Goal: Task Accomplishment & Management: Complete application form

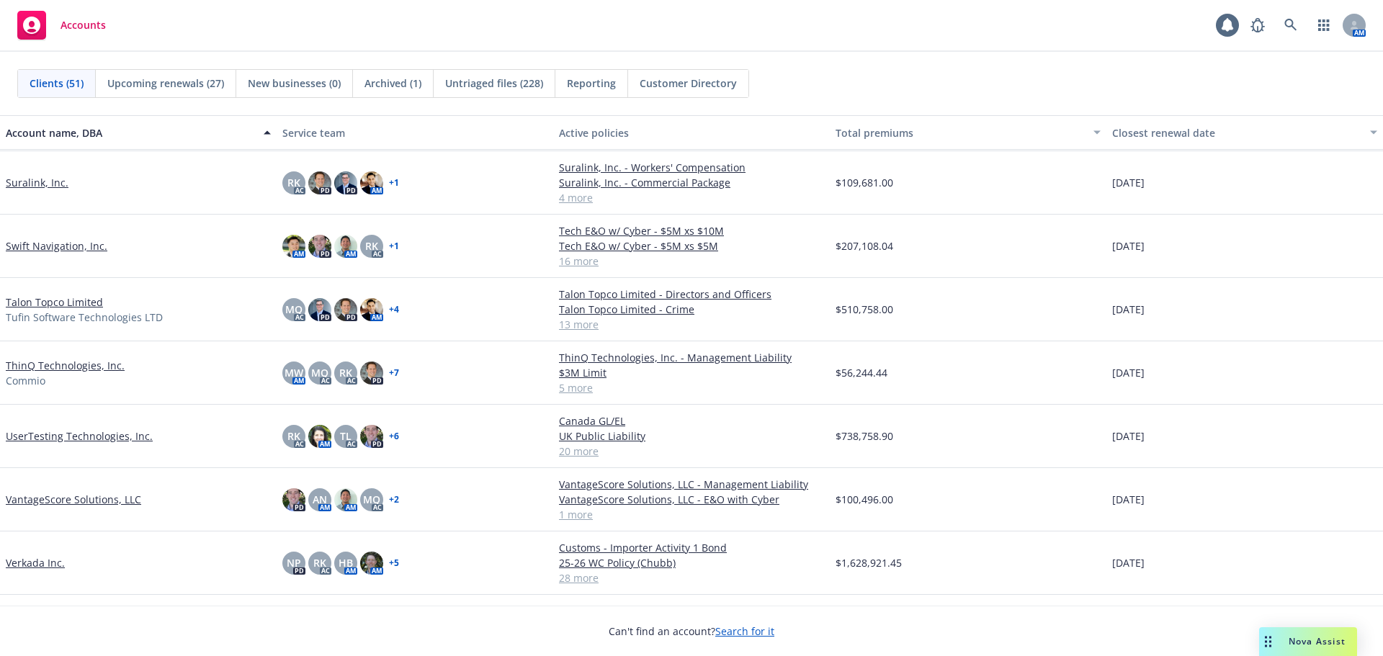
scroll to position [2339, 0]
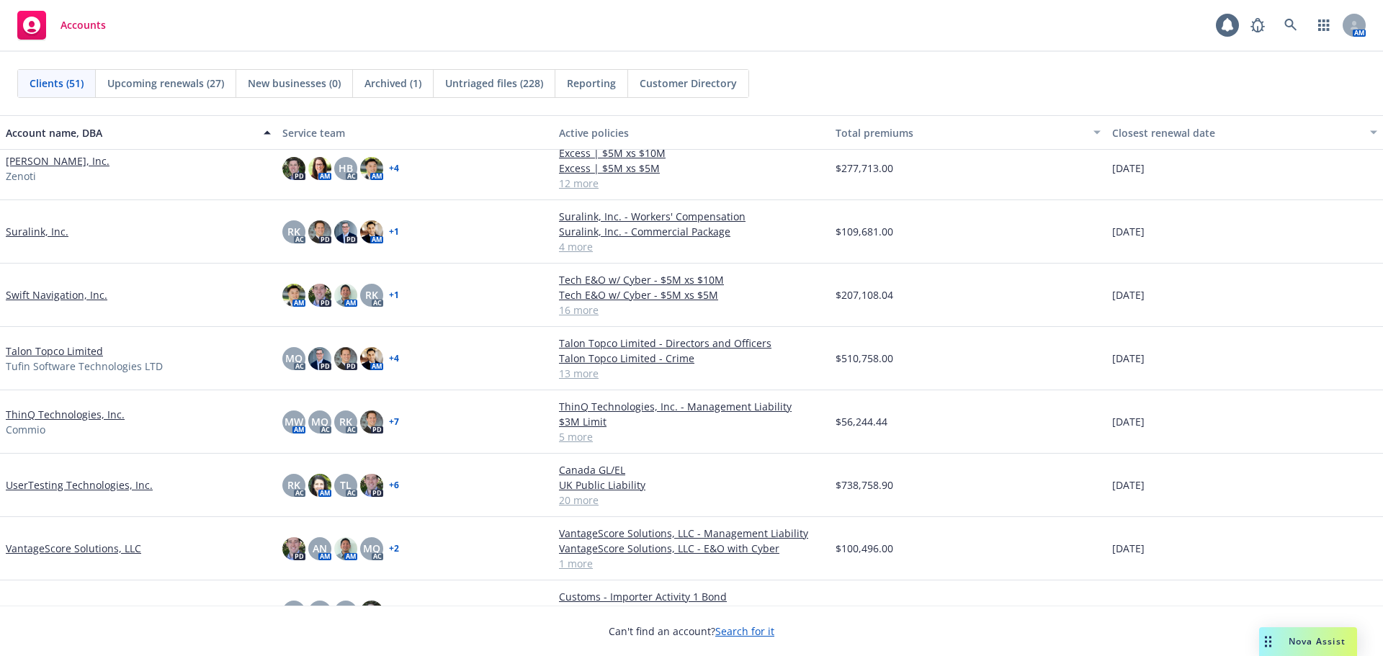
click at [92, 353] on link "Talon Topco Limited" at bounding box center [54, 351] width 97 height 15
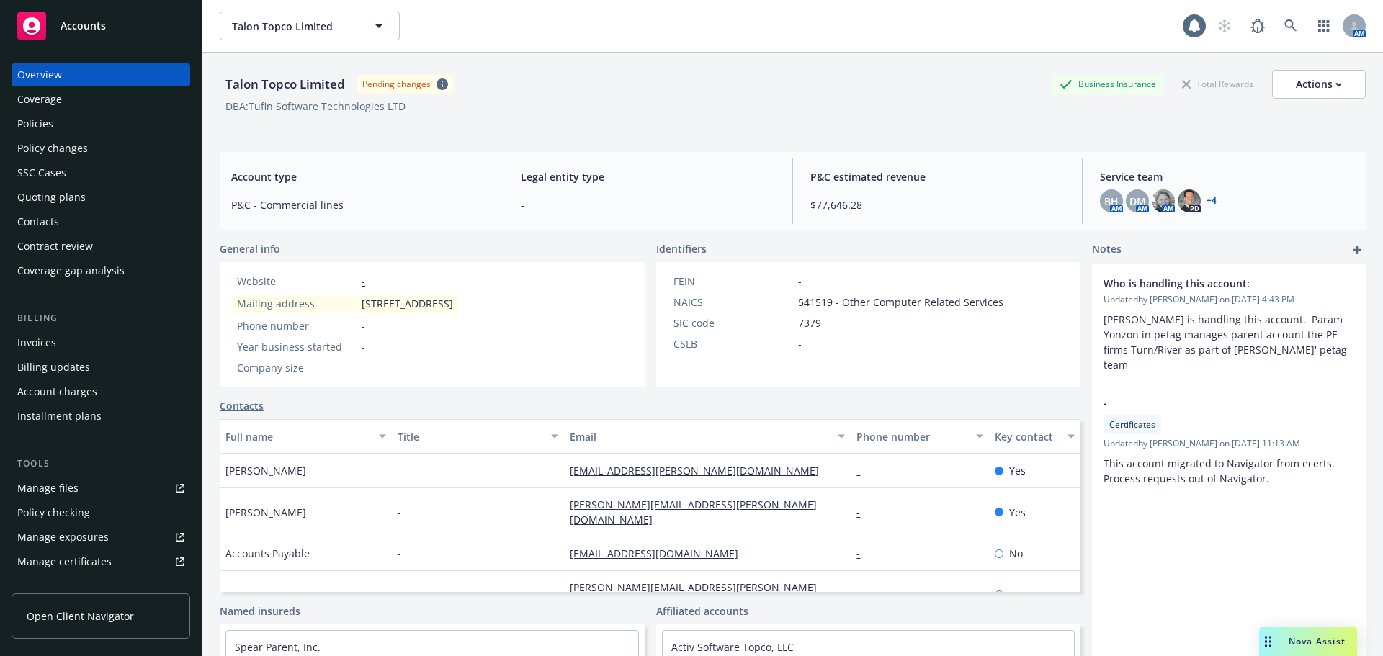
click at [106, 199] on div "Quoting plans" at bounding box center [100, 197] width 167 height 23
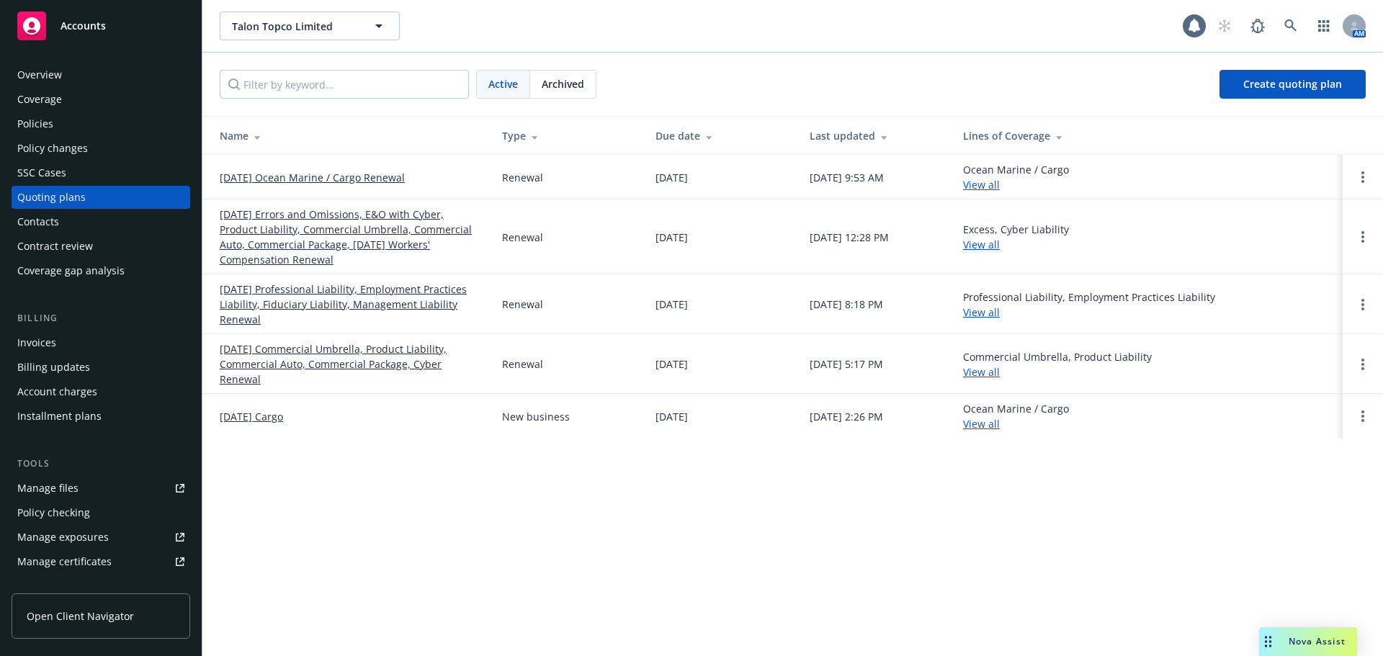
click at [280, 221] on link "[DATE] Errors and Omissions, E&O with Cyber, Product Liability, Commercial Umbr…" at bounding box center [349, 237] width 259 height 61
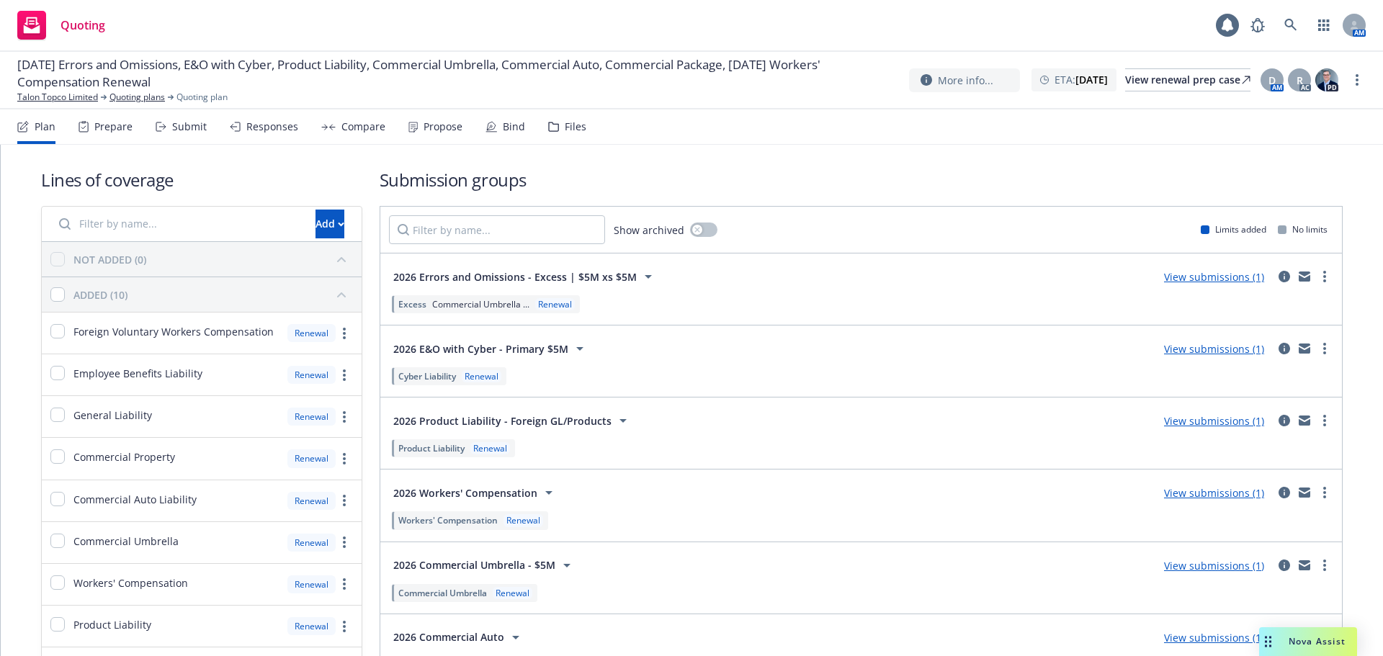
click at [188, 133] on div "Submit" at bounding box center [189, 127] width 35 height 12
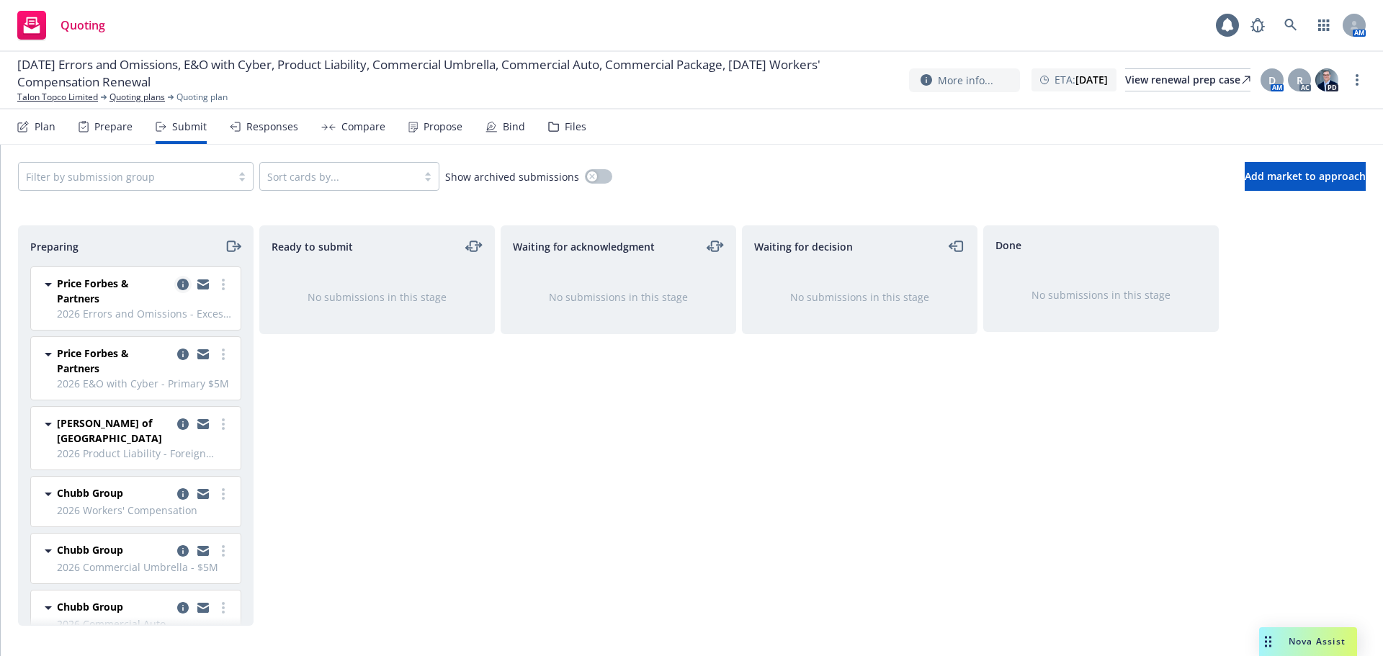
click at [177, 284] on icon "copy logging email" at bounding box center [183, 285] width 12 height 12
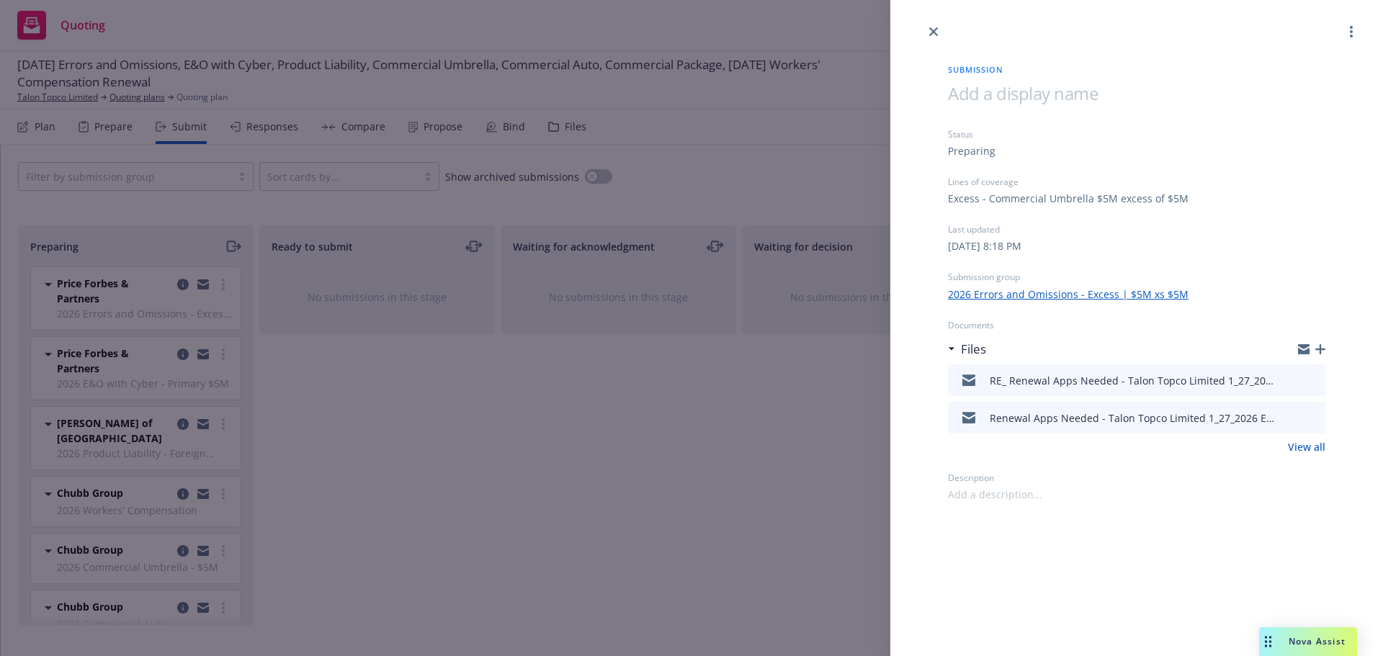
click at [1322, 352] on icon "button" at bounding box center [1320, 349] width 10 height 10
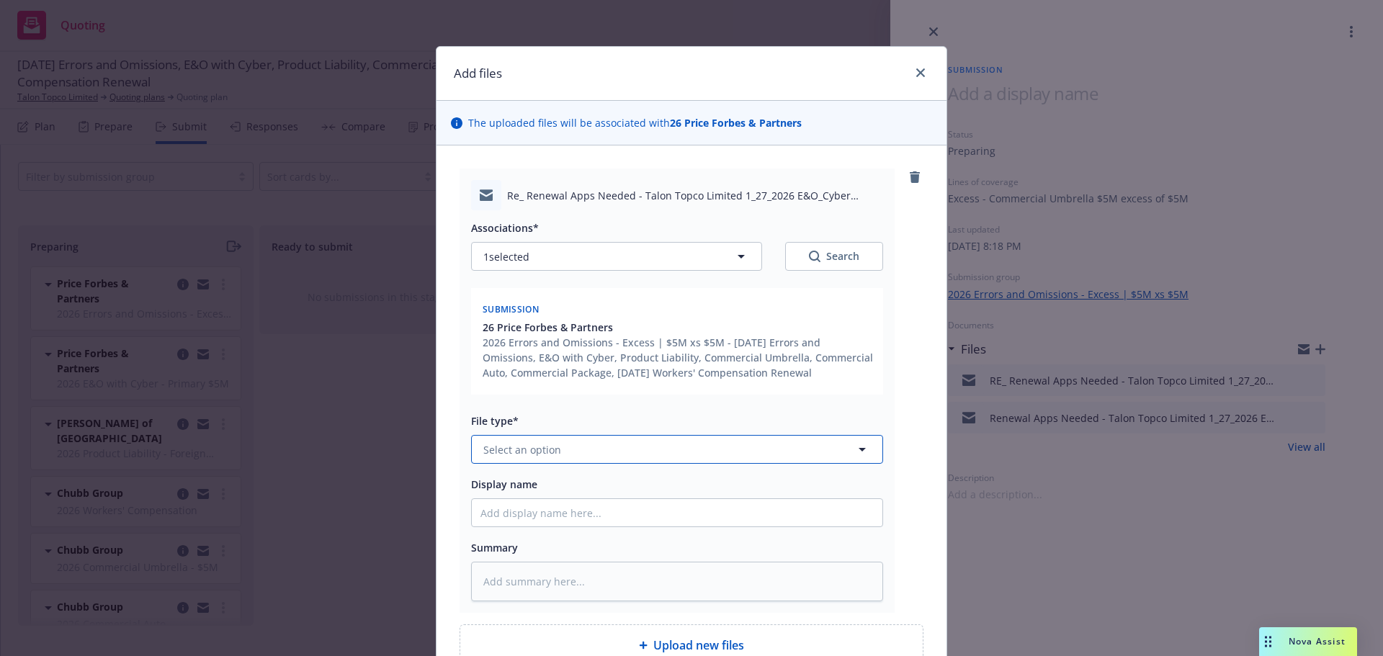
click at [619, 452] on button "Select an option" at bounding box center [677, 449] width 412 height 29
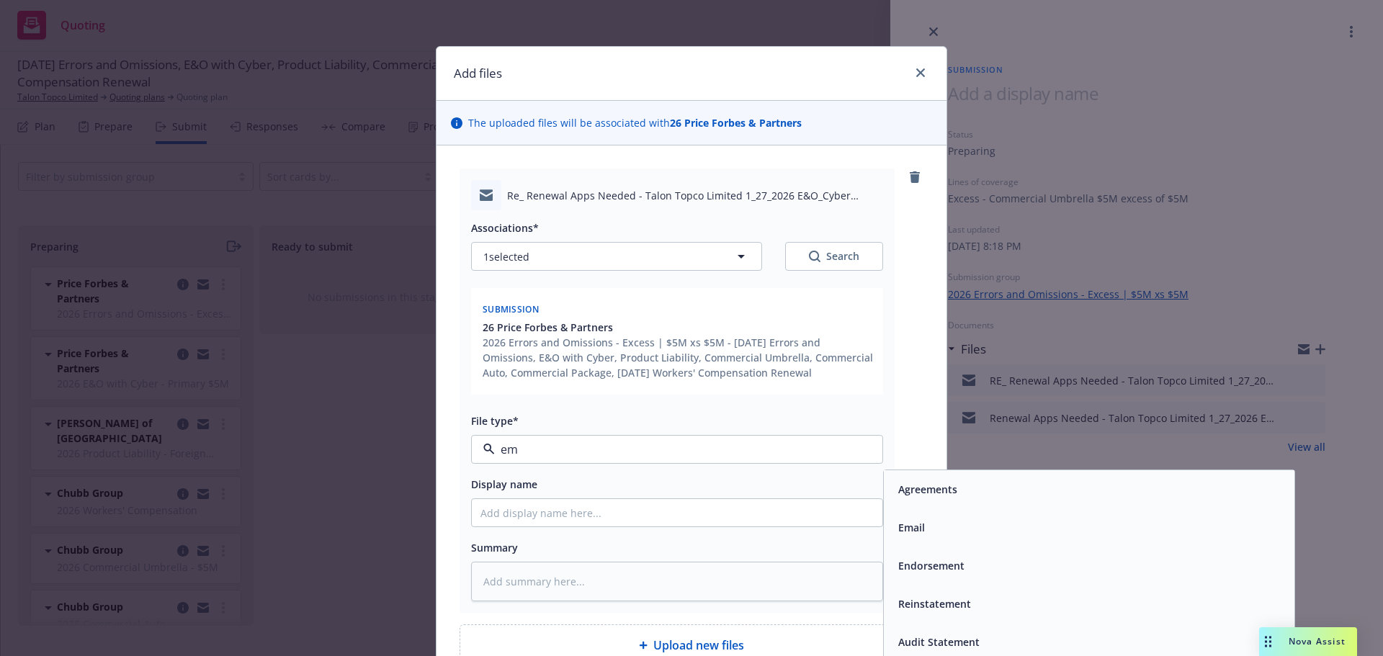
type input "ema"
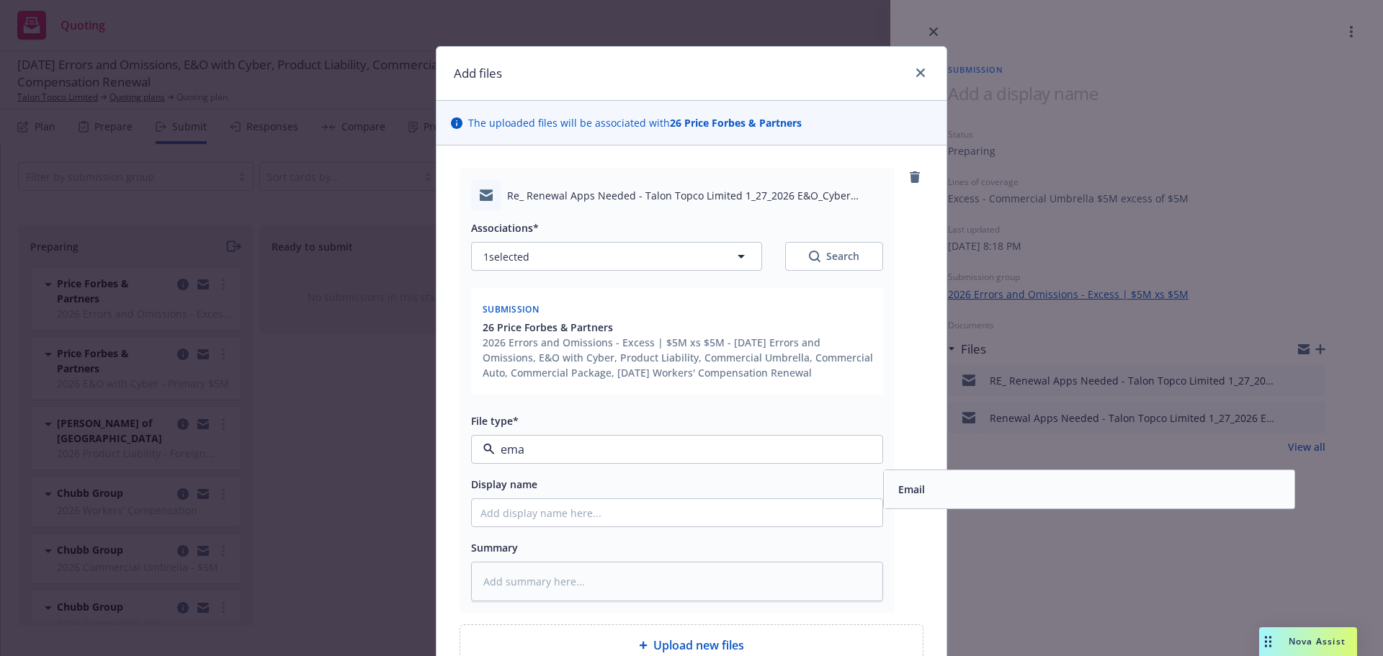
click at [922, 489] on div "Email" at bounding box center [910, 489] width 35 height 21
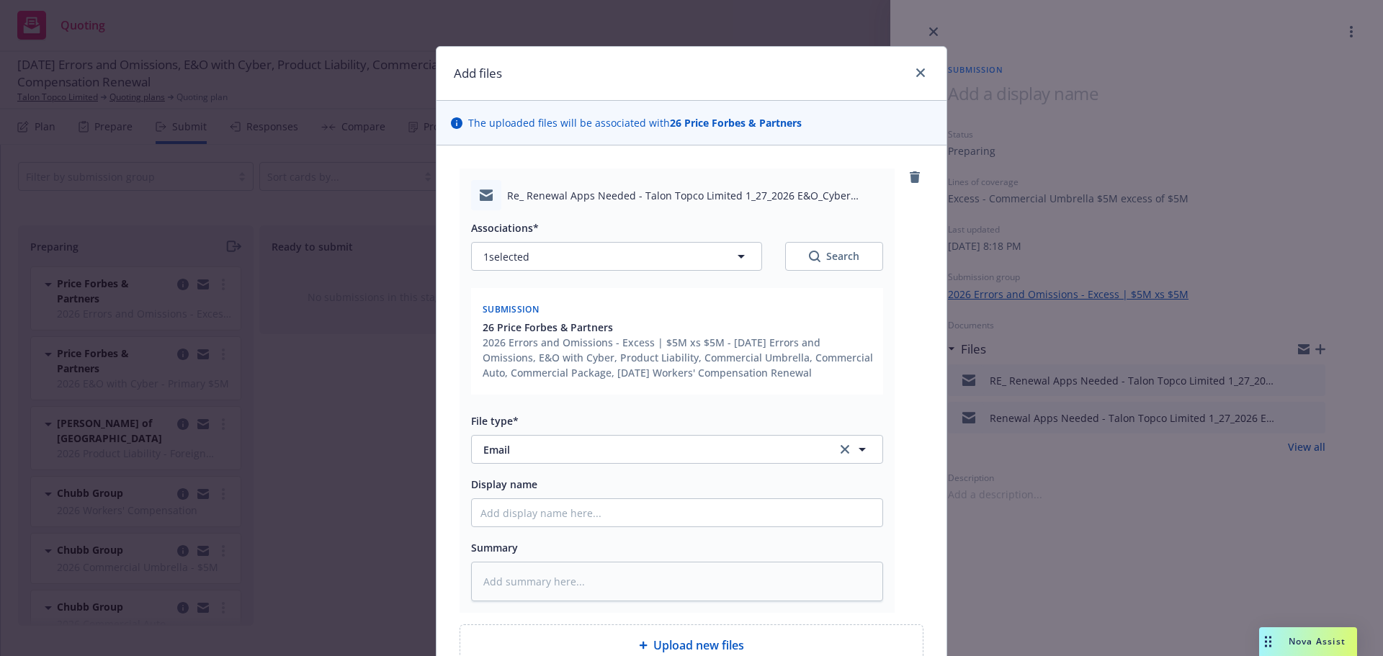
click at [916, 499] on div "Re_ Renewal Apps Needed - Talon Topco Limited 1_27_2026 E&O_Cyber Renewal.msg A…" at bounding box center [692, 391] width 464 height 445
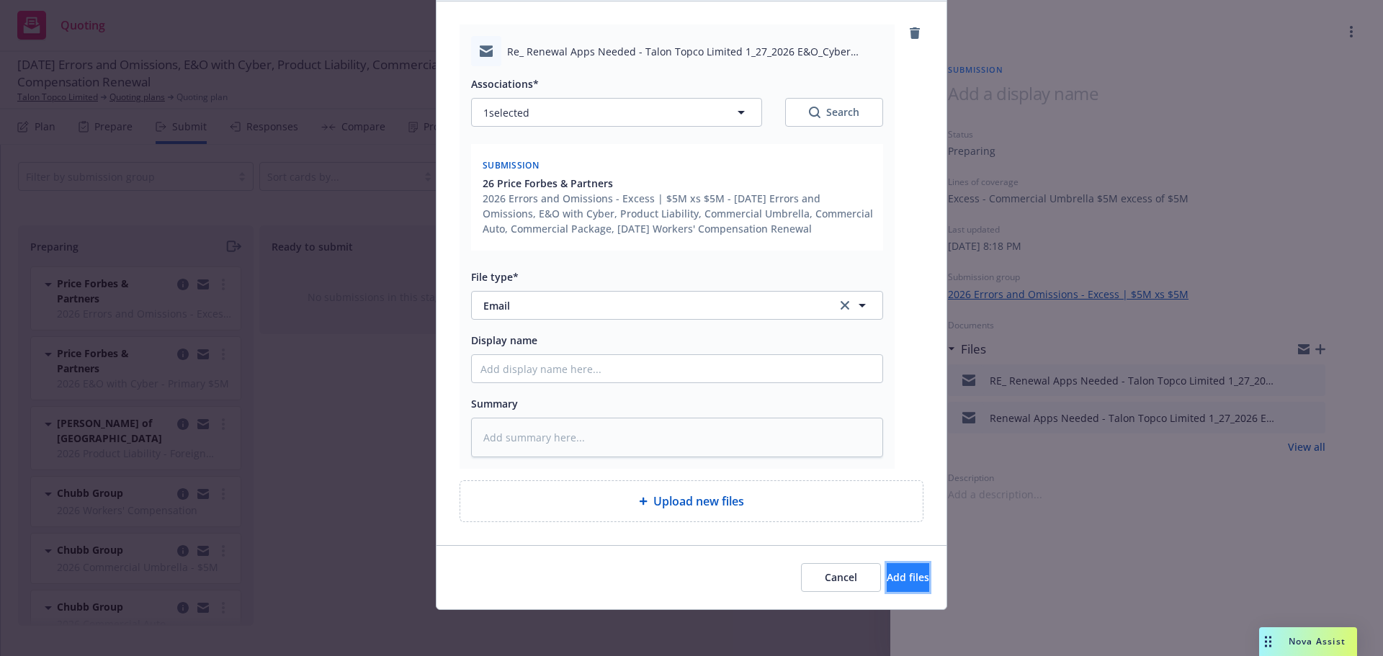
click at [887, 576] on span "Add files" at bounding box center [908, 578] width 43 height 14
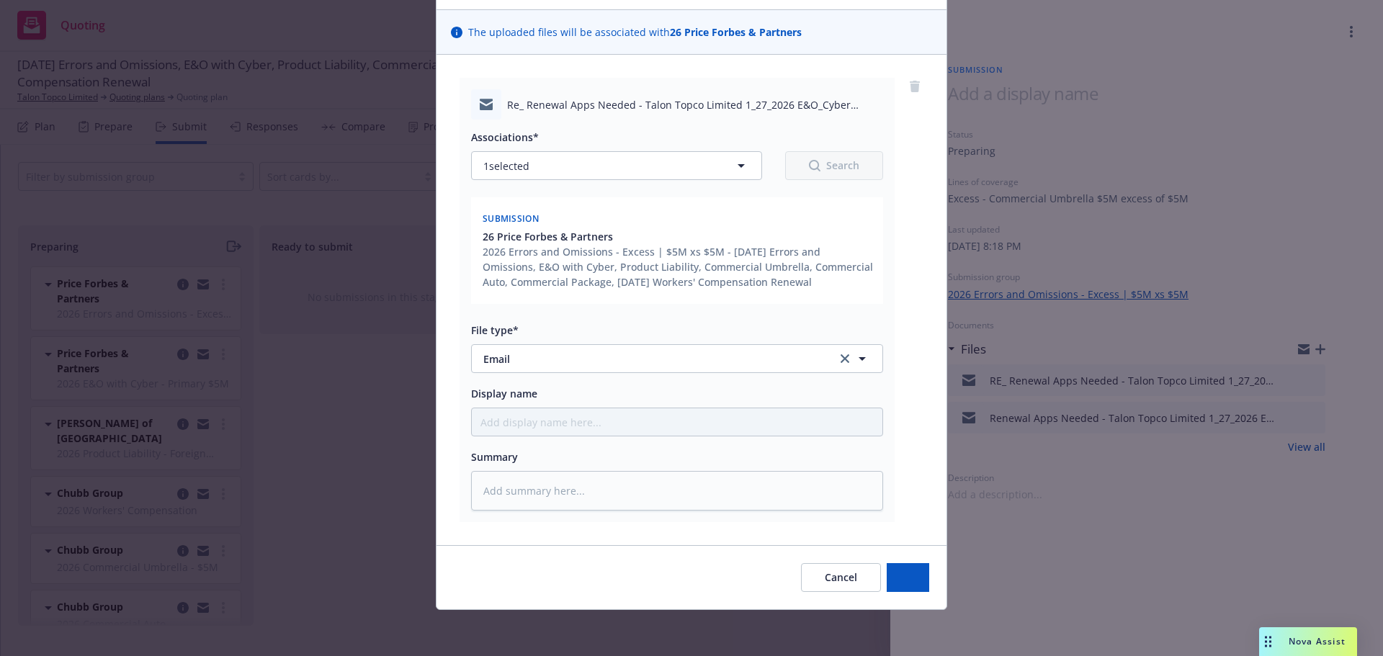
scroll to position [91, 0]
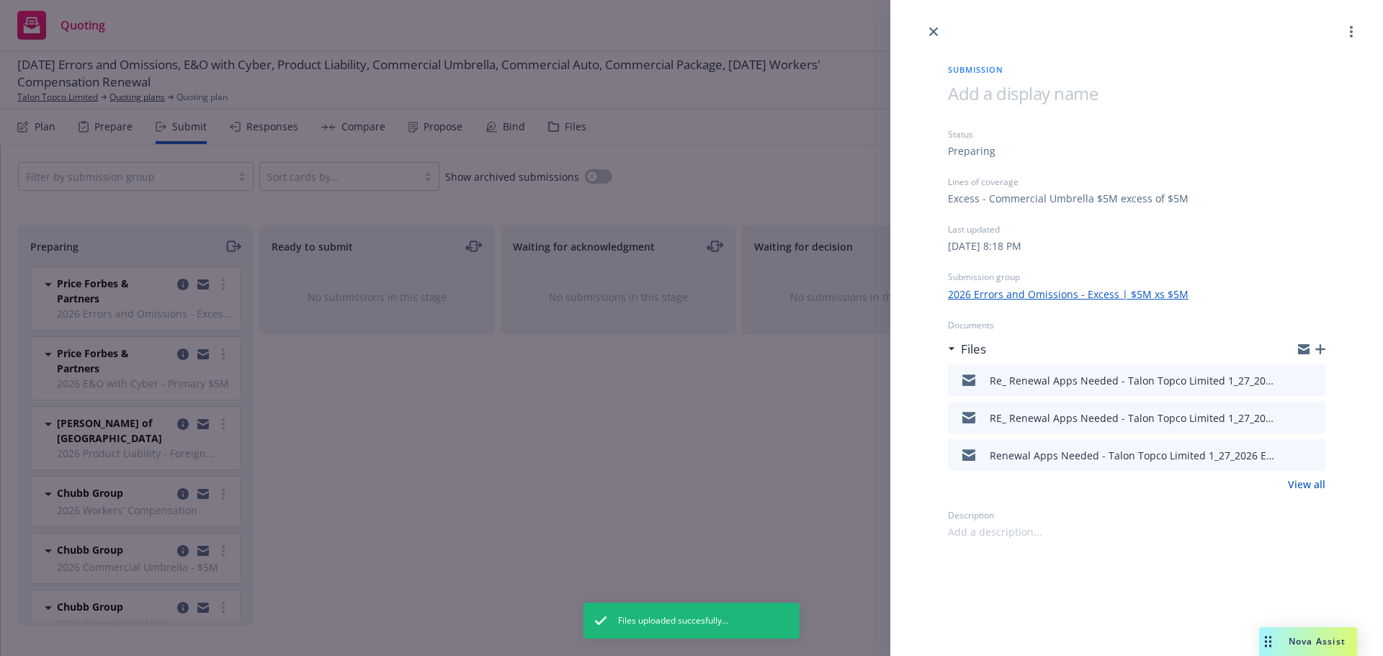
click at [322, 442] on div "Submission Status Preparing Lines of coverage Excess - Commercial Umbrella $5M …" at bounding box center [691, 328] width 1383 height 656
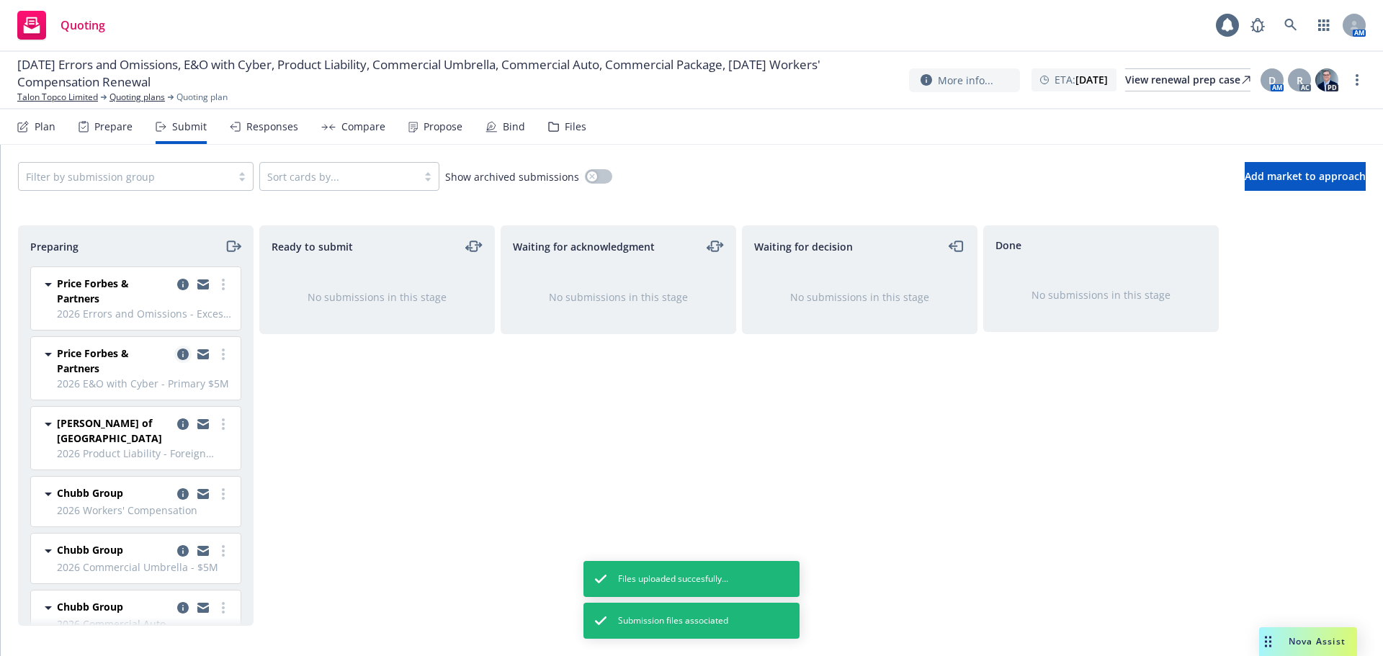
click at [177, 350] on icon "copy logging email" at bounding box center [183, 355] width 12 height 12
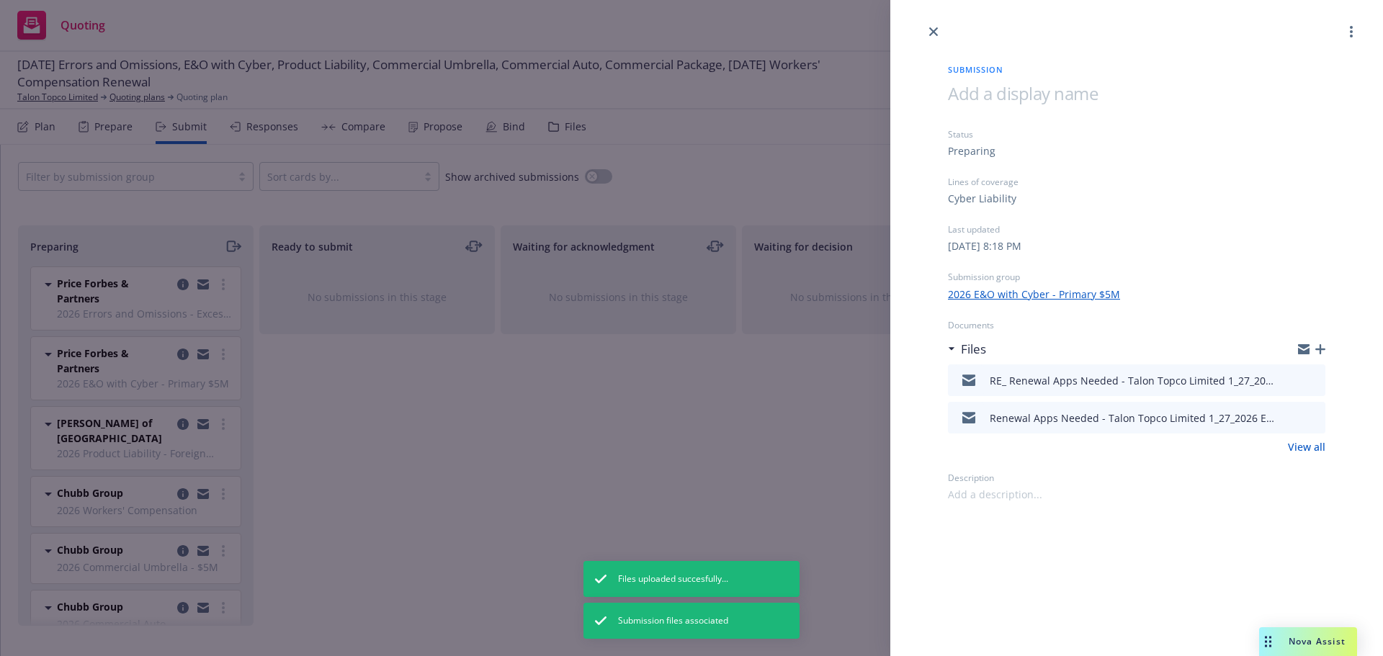
click at [1323, 346] on icon "button" at bounding box center [1320, 349] width 10 height 10
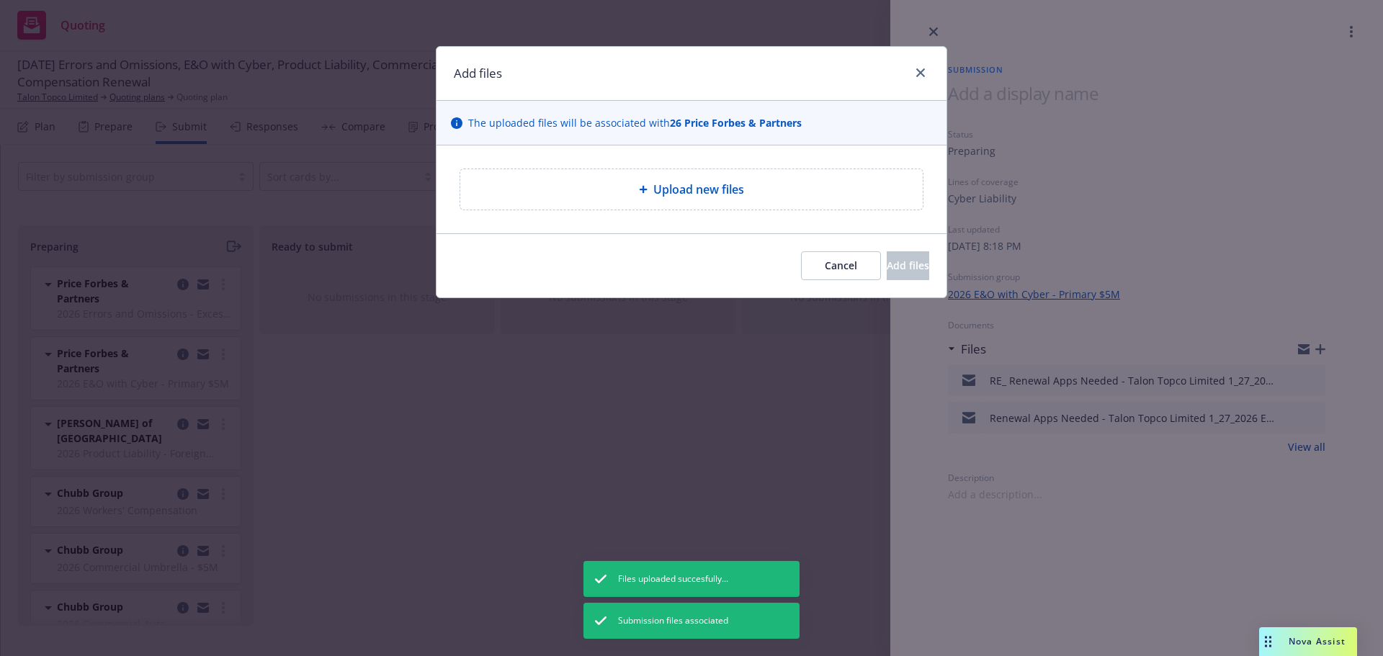
type textarea "x"
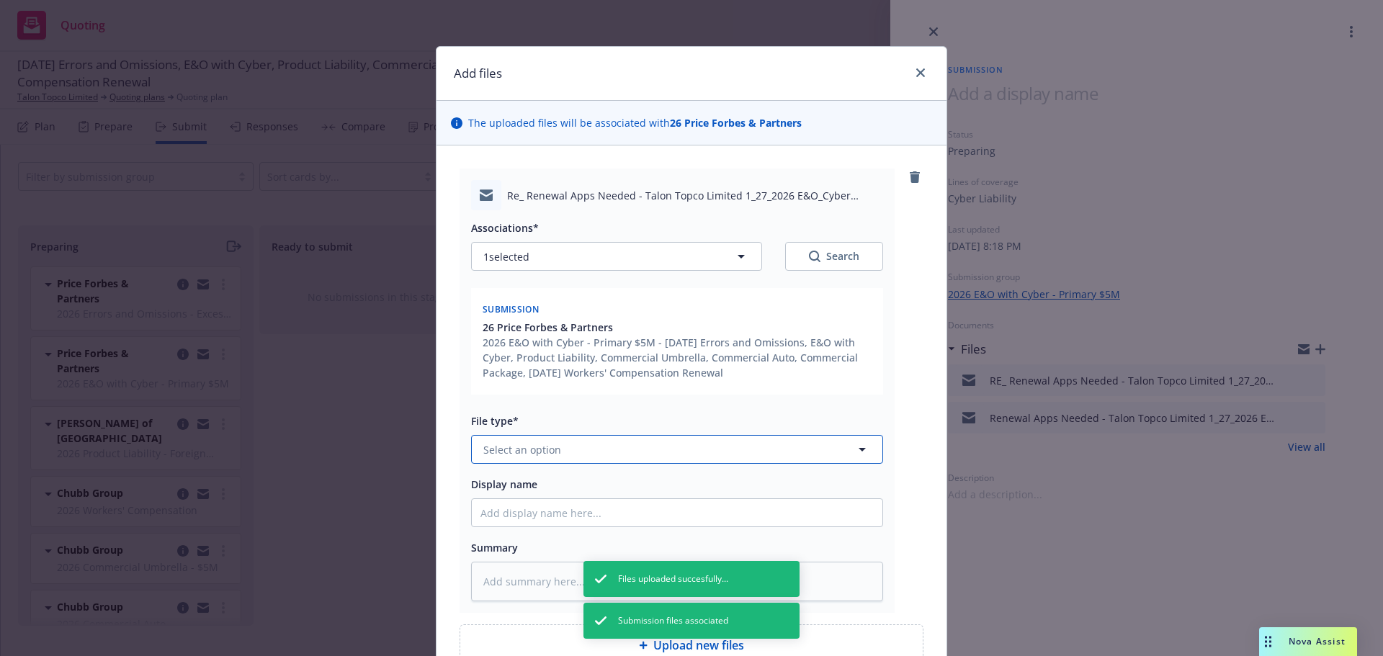
click at [522, 450] on span "Select an option" at bounding box center [522, 449] width 78 height 15
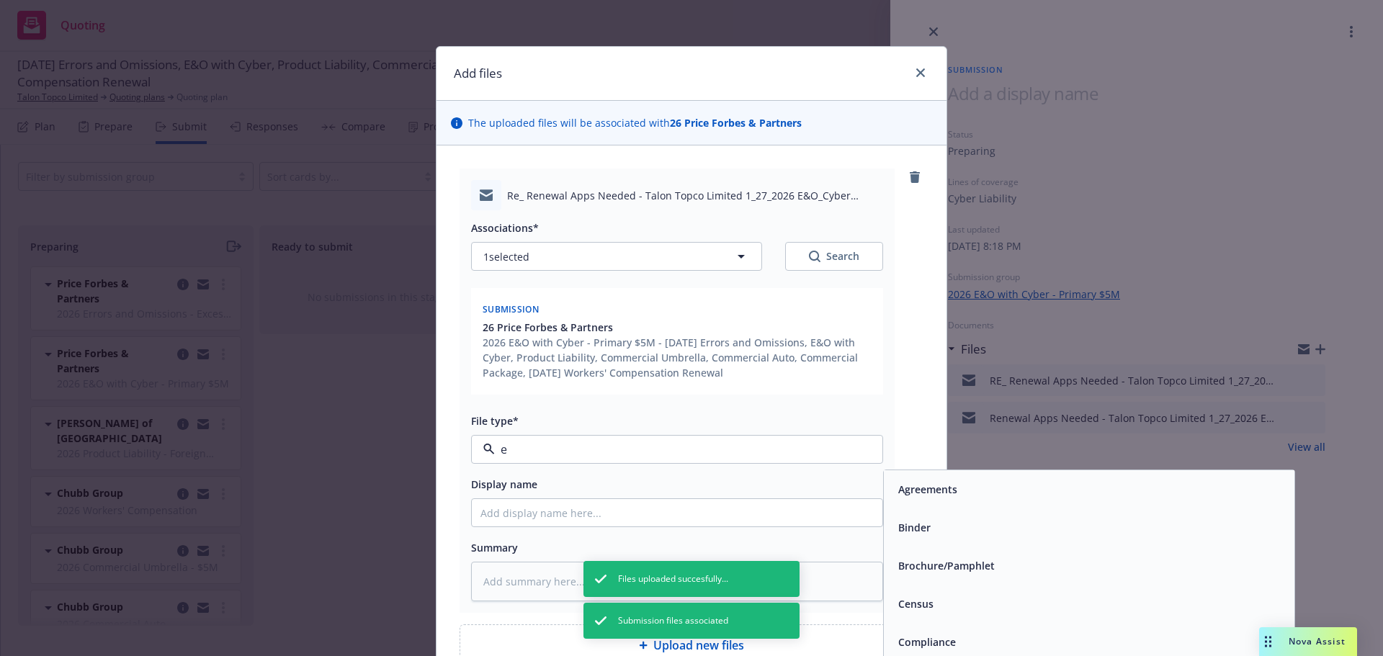
type input "em"
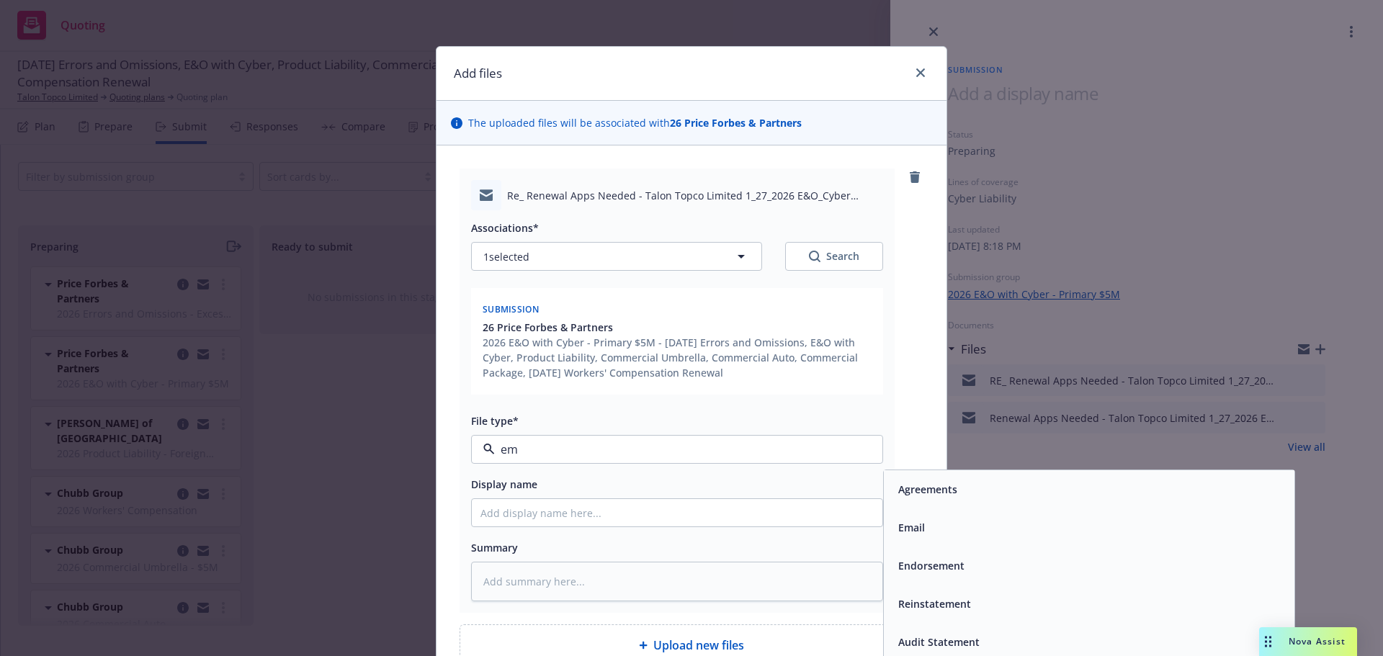
type textarea "x"
type input "ema"
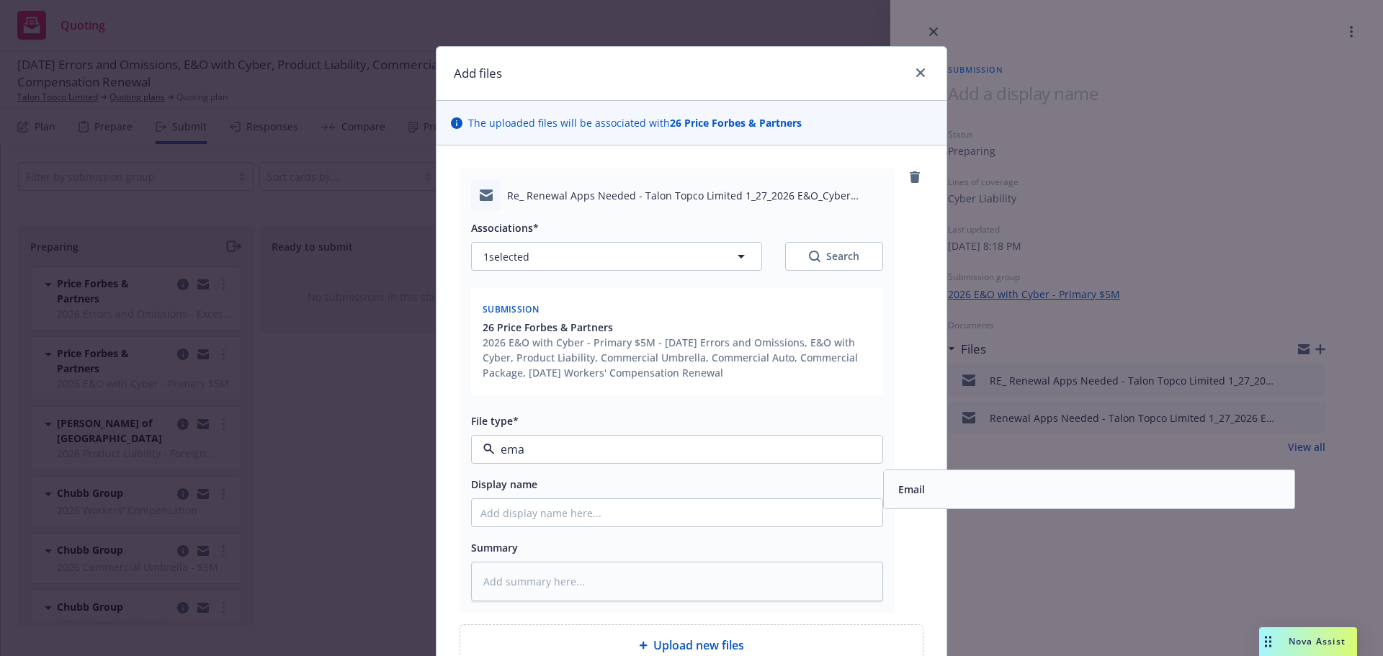
click at [909, 496] on span "Email" at bounding box center [911, 489] width 27 height 15
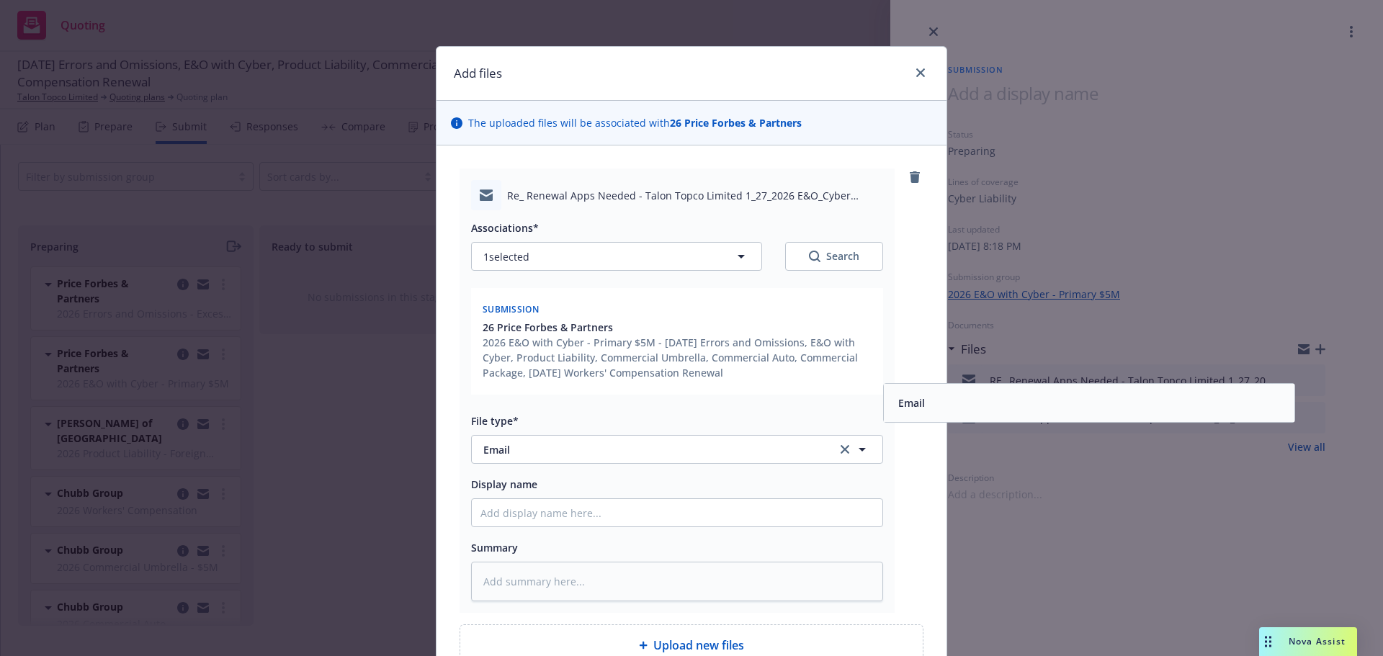
click at [909, 506] on div "Re_ Renewal Apps Needed - Talon Topco Limited 1_27_2026 E&O_Cyber Renewal.msg A…" at bounding box center [692, 391] width 464 height 445
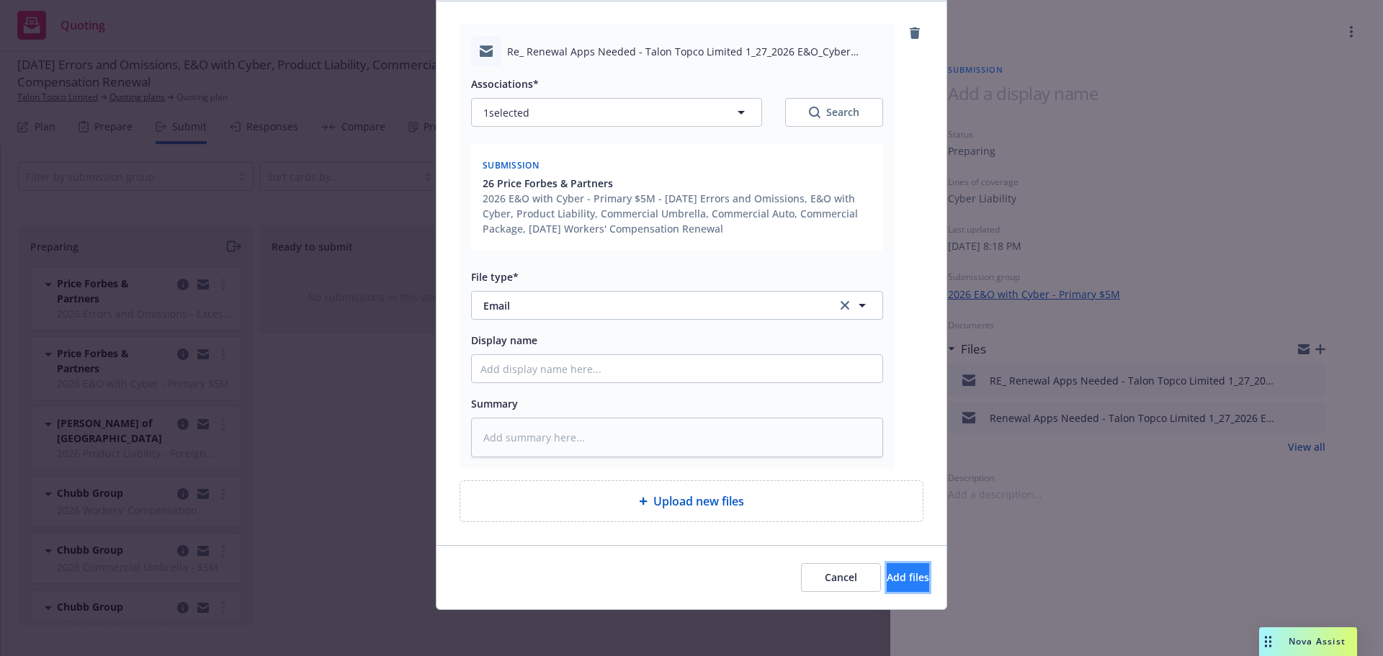
click at [887, 592] on button "Add files" at bounding box center [908, 577] width 43 height 29
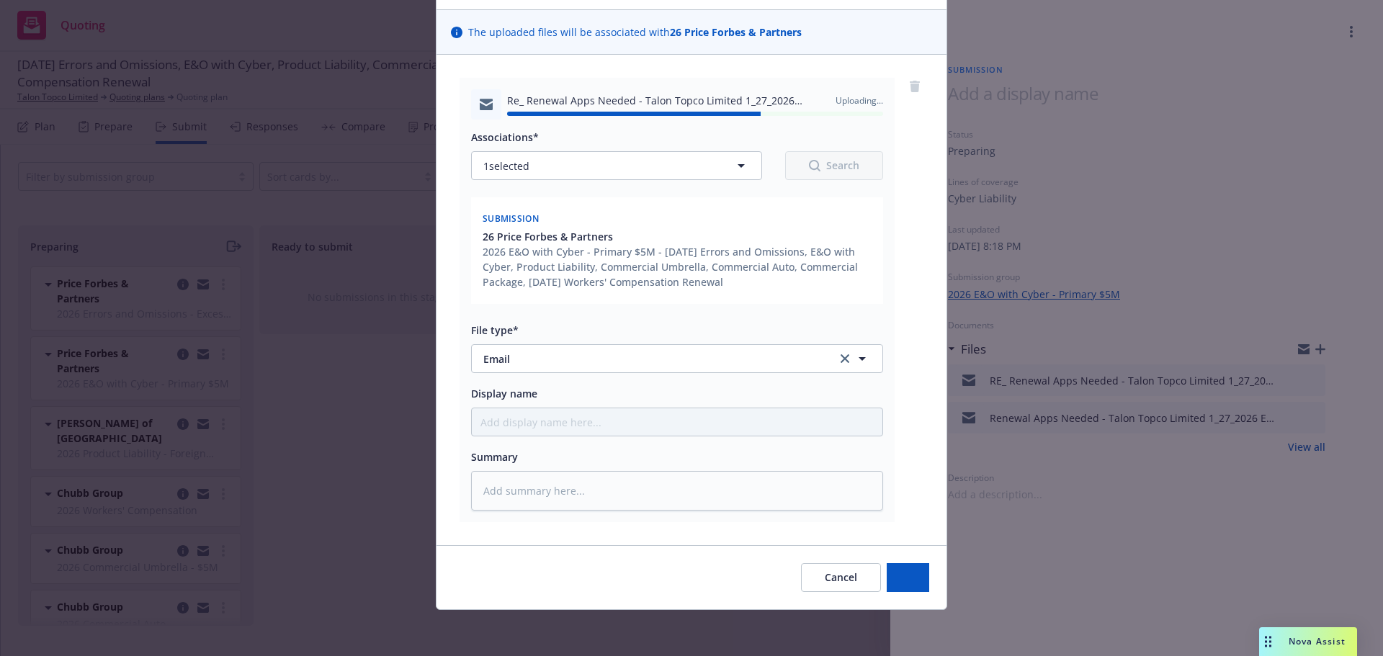
type textarea "x"
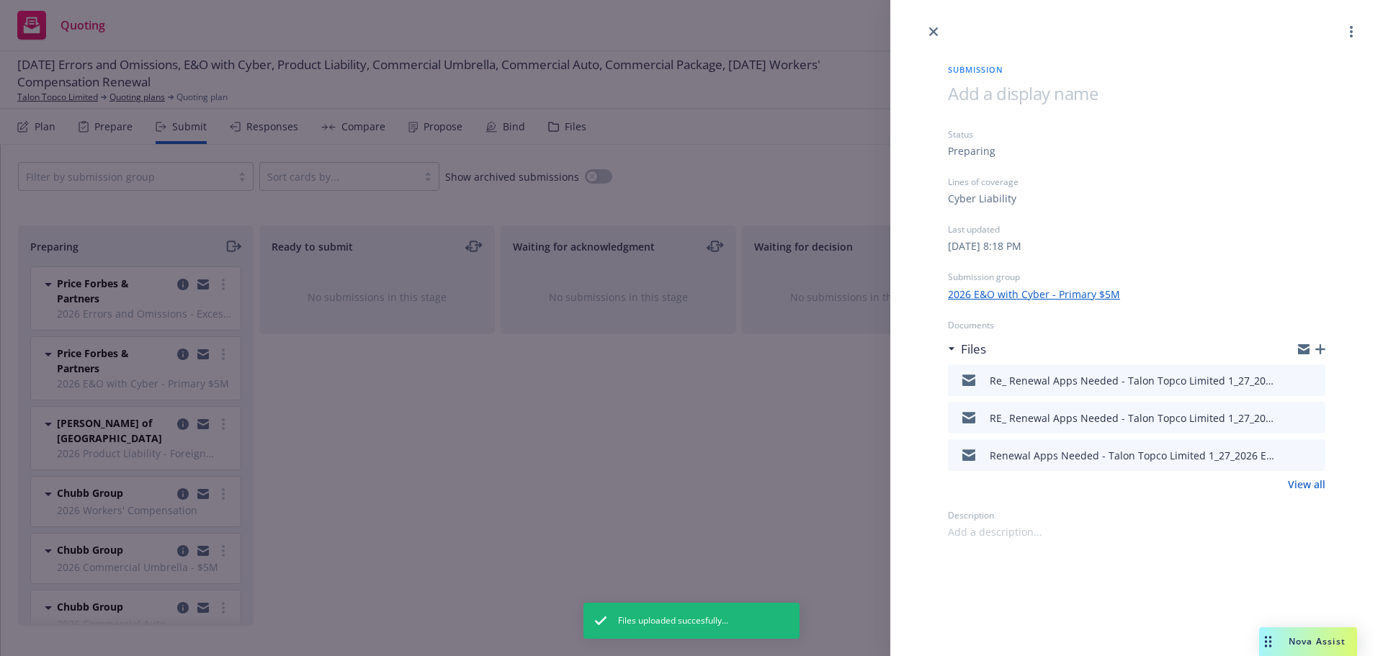
click at [465, 432] on div "Submission Status Preparing Lines of coverage Cyber Liability Last updated Sund…" at bounding box center [691, 328] width 1383 height 656
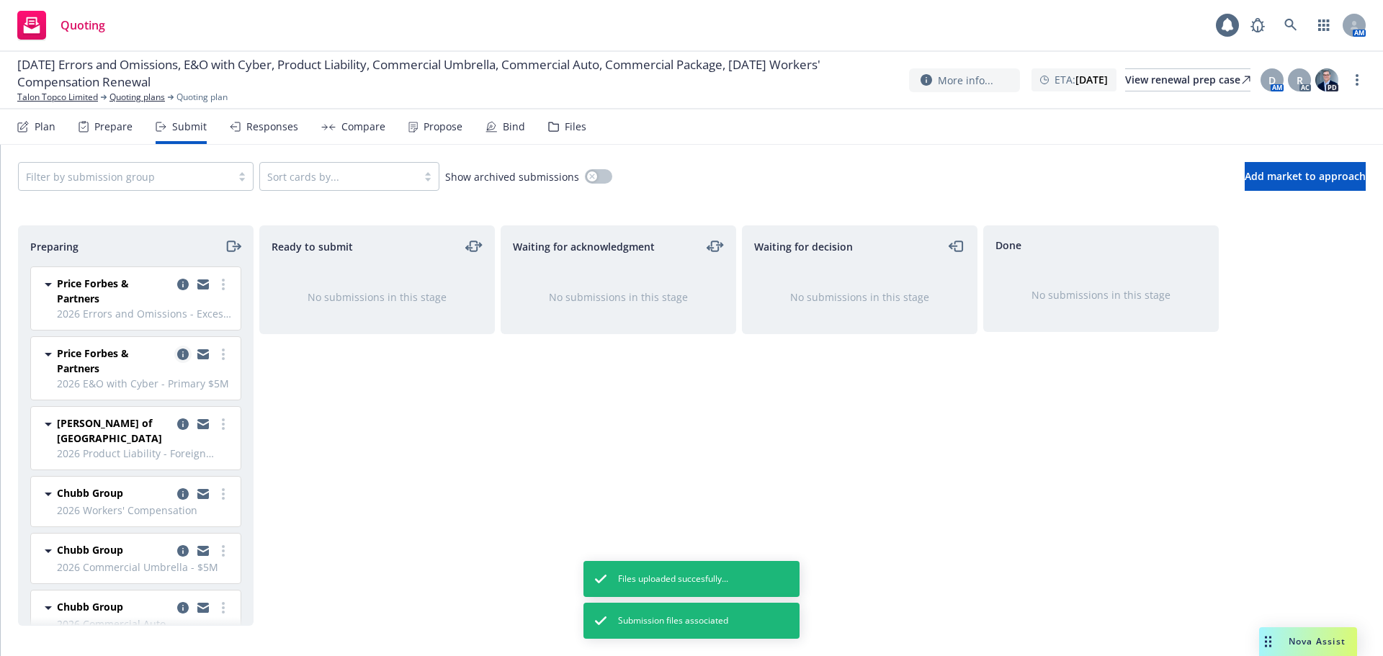
click at [177, 352] on icon "copy logging email" at bounding box center [183, 355] width 12 height 12
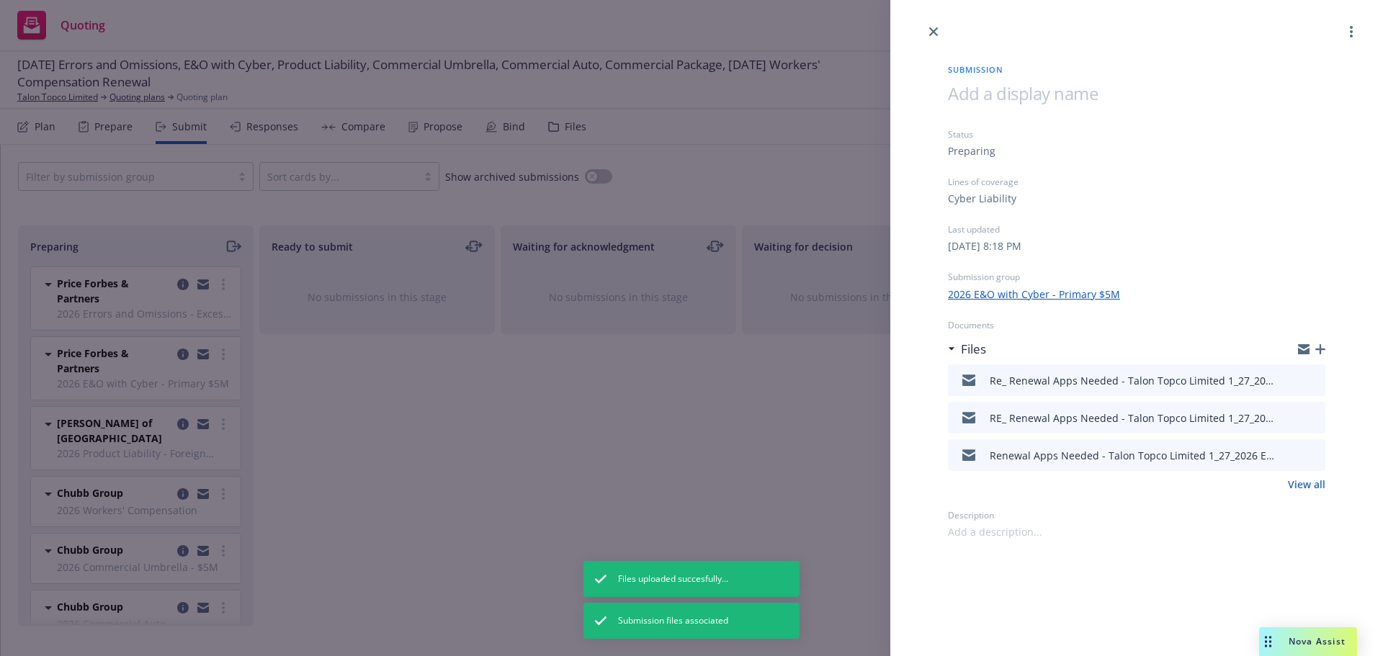
click at [387, 386] on div "Submission Status Preparing Lines of coverage Cyber Liability Last updated Sund…" at bounding box center [691, 328] width 1383 height 656
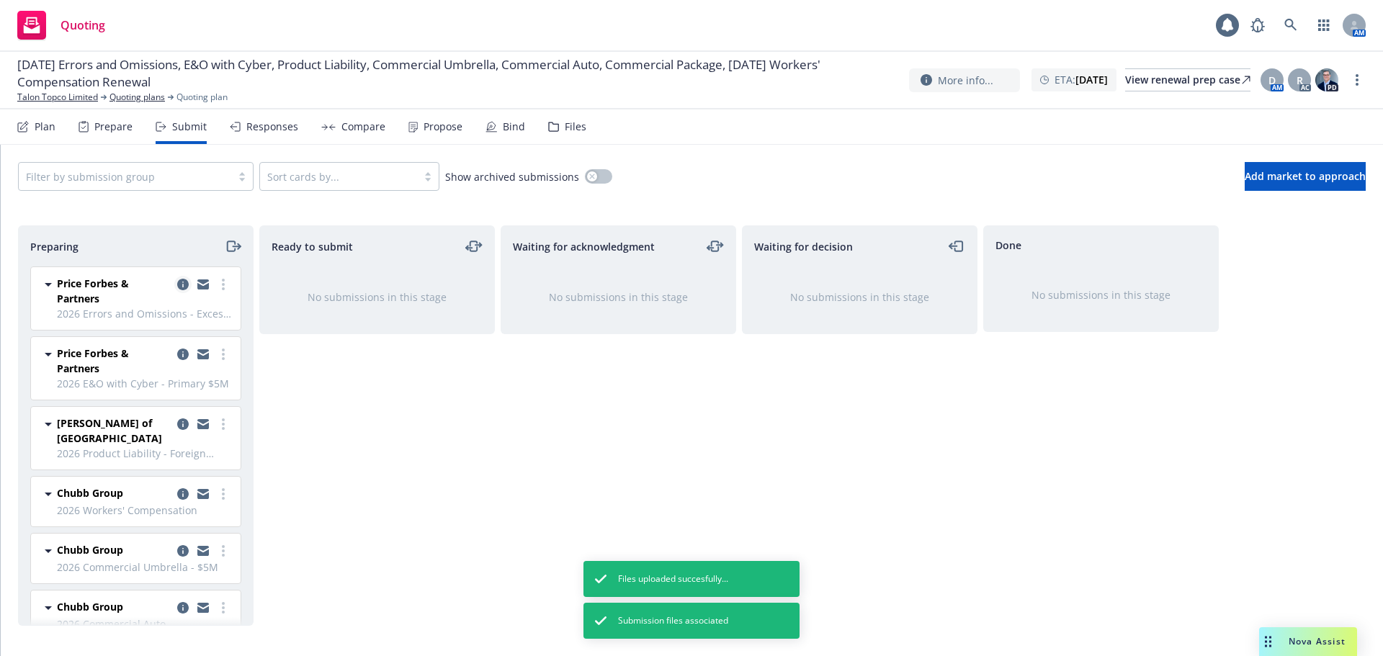
click at [177, 280] on icon "copy logging email" at bounding box center [183, 285] width 12 height 12
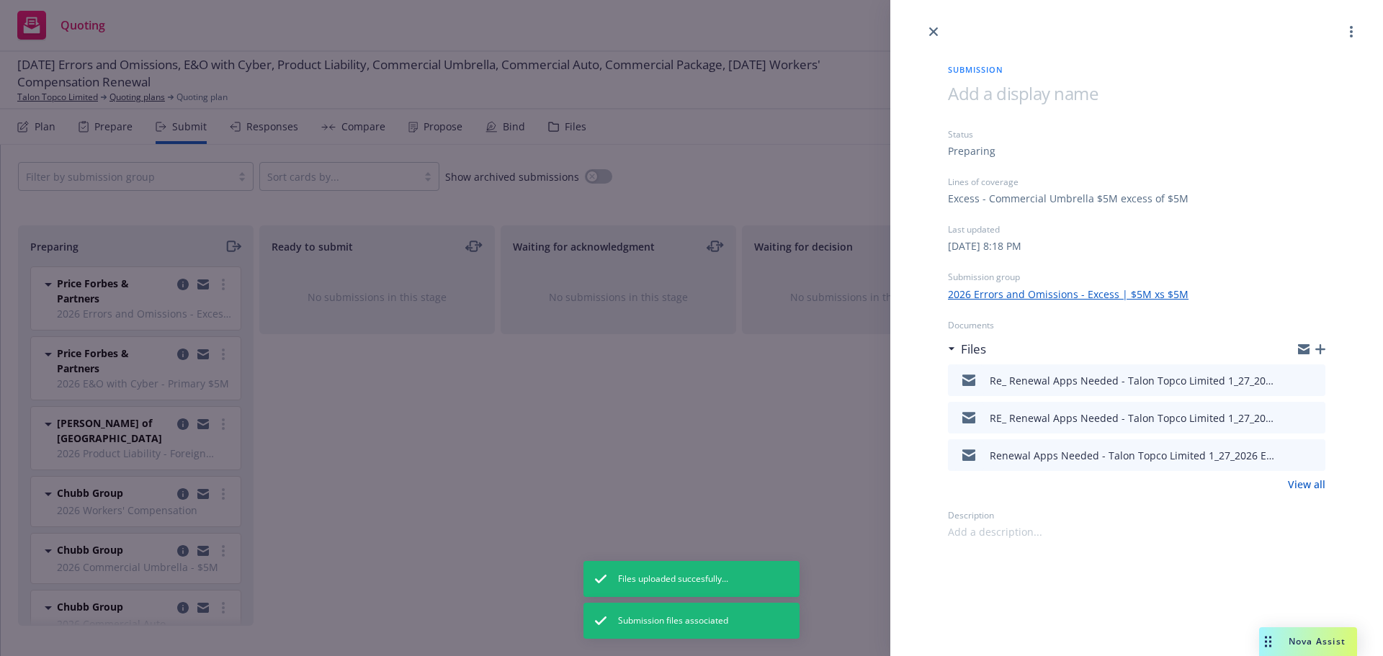
click at [393, 450] on div "Submission Status Preparing Lines of coverage Excess - Commercial Umbrella $5M …" at bounding box center [691, 328] width 1383 height 656
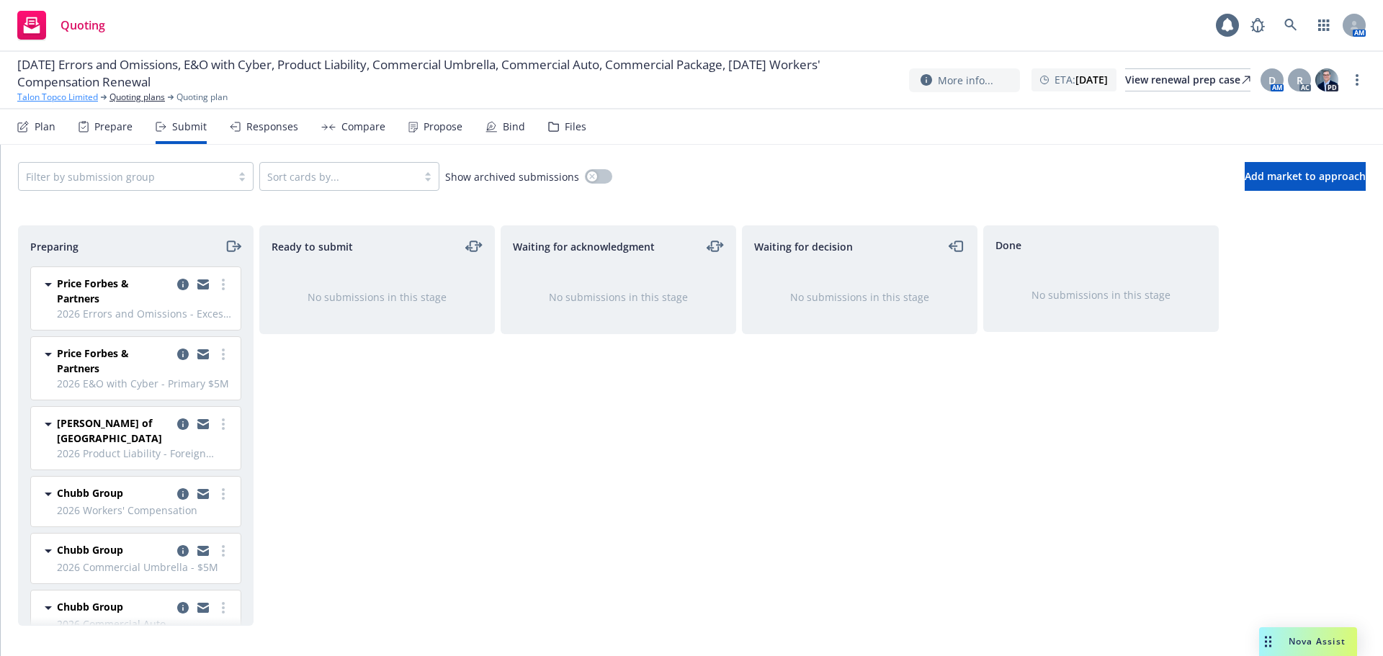
click at [84, 94] on link "Talon Topco Limited" at bounding box center [57, 97] width 81 height 13
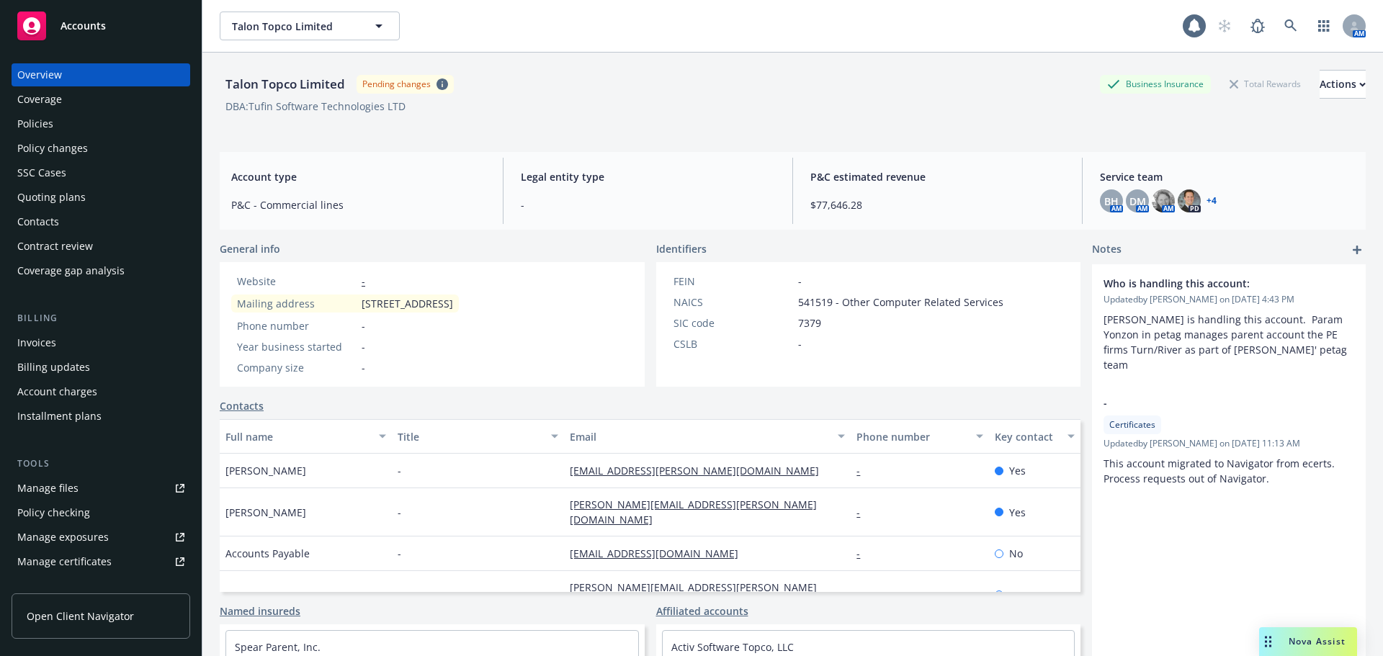
click at [66, 35] on div "Accounts" at bounding box center [100, 26] width 167 height 29
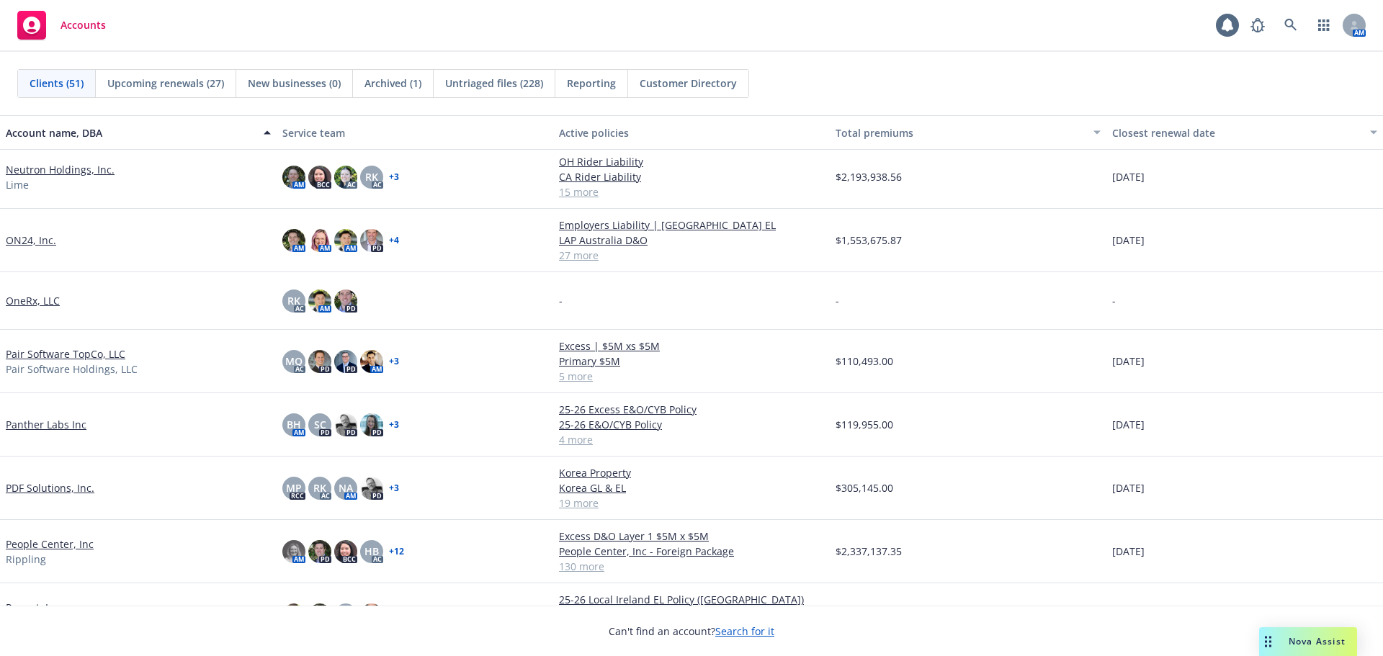
scroll to position [1873, 0]
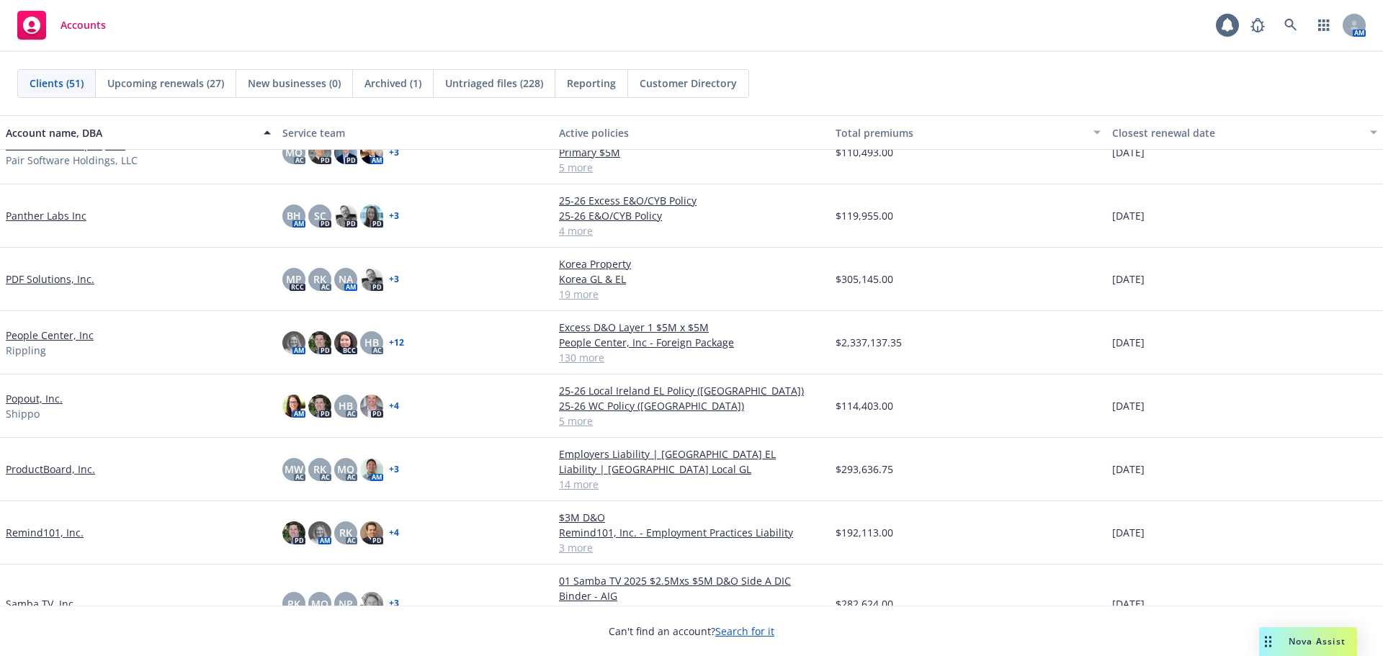
click at [64, 339] on link "People Center, Inc" at bounding box center [50, 335] width 88 height 15
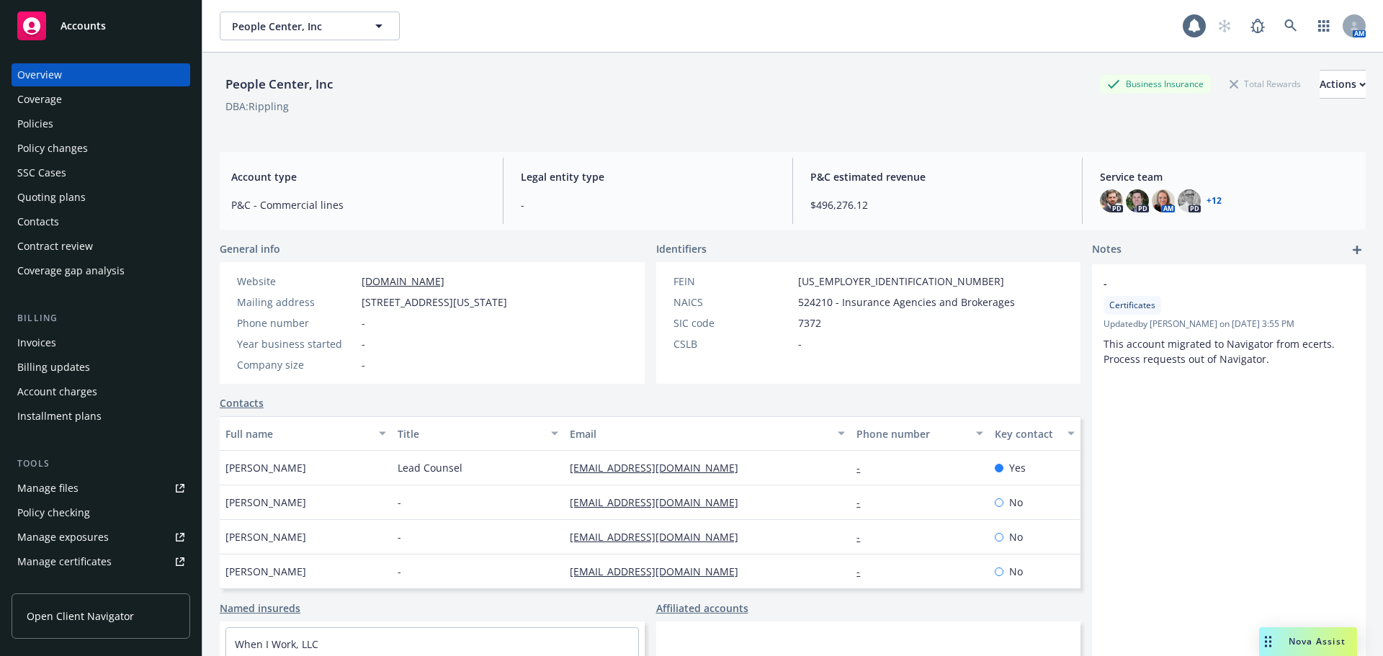
click at [125, 555] on link "Manage certificates" at bounding box center [101, 561] width 179 height 23
click at [180, 24] on div "Accounts" at bounding box center [100, 26] width 167 height 29
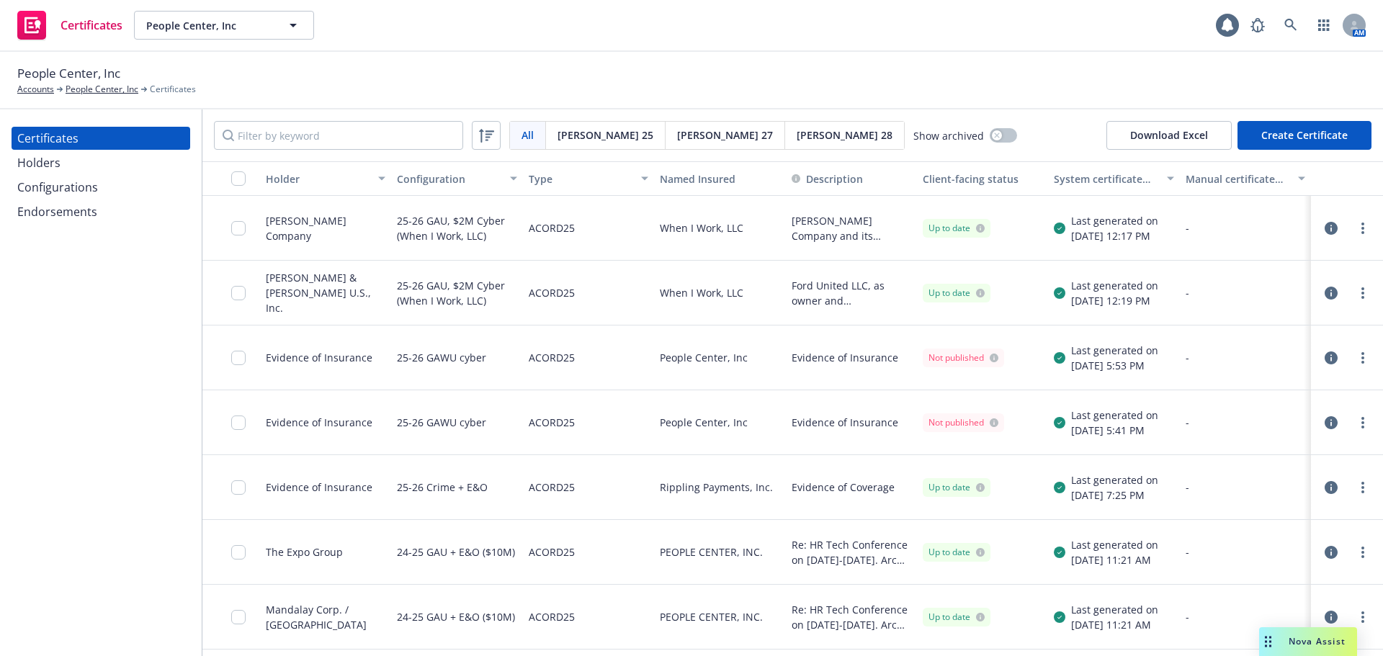
click at [141, 207] on div "Endorsements" at bounding box center [100, 211] width 167 height 23
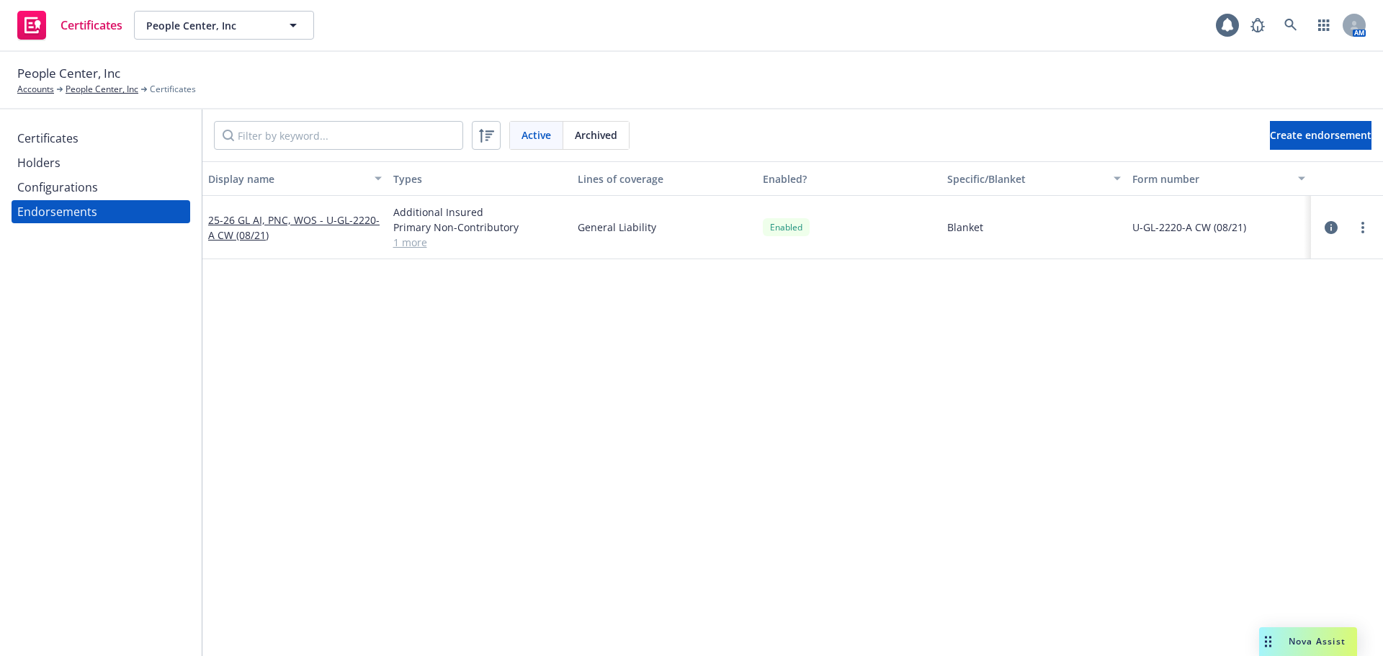
click at [145, 184] on div "Configurations" at bounding box center [100, 187] width 167 height 23
